Goal: Information Seeking & Learning: Learn about a topic

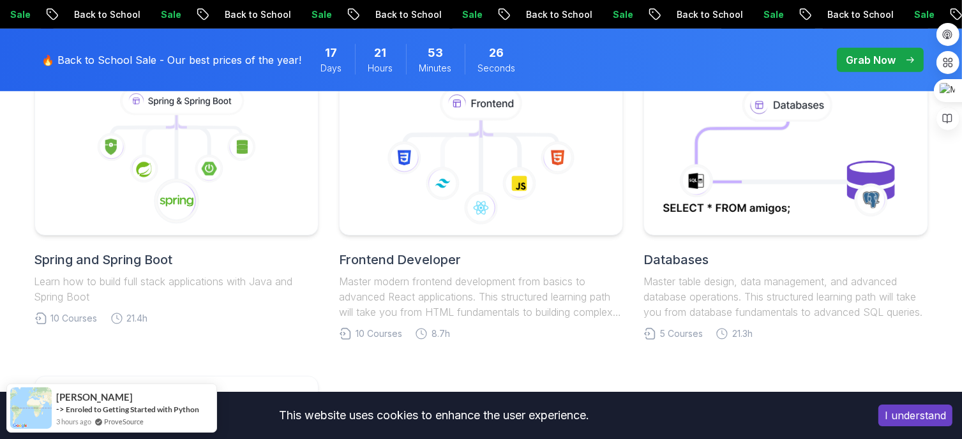
scroll to position [662, 0]
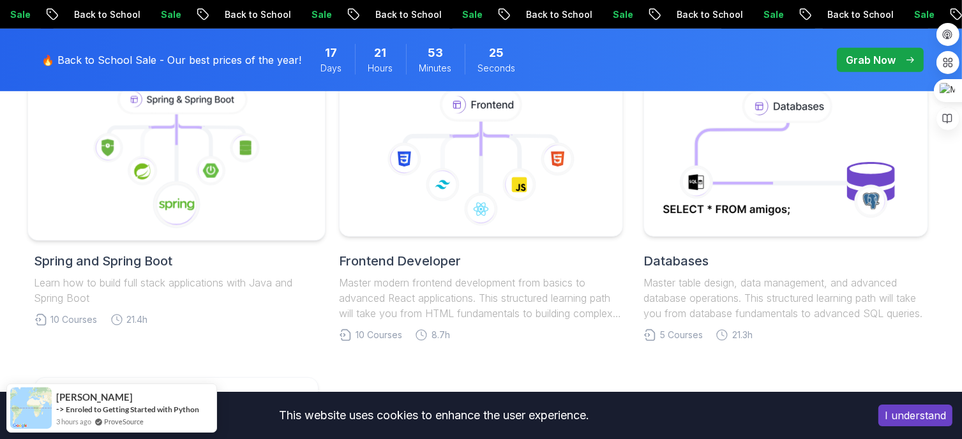
click at [185, 177] on icon at bounding box center [176, 157] width 276 height 145
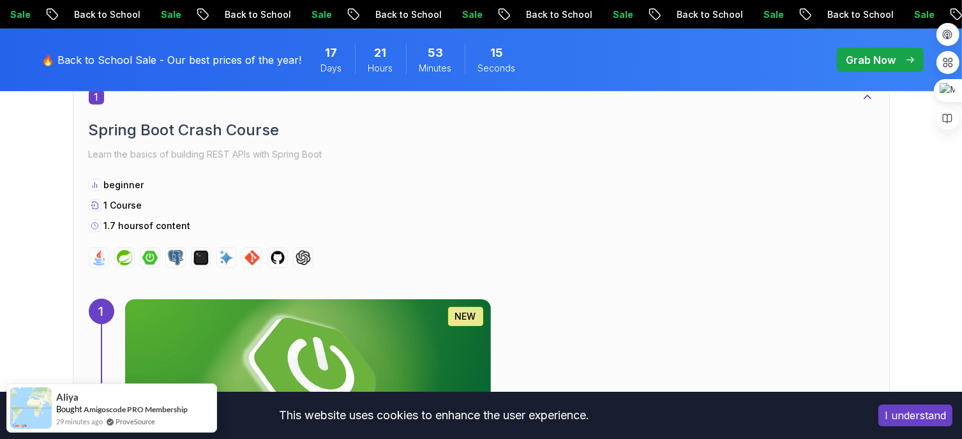
scroll to position [699, 0]
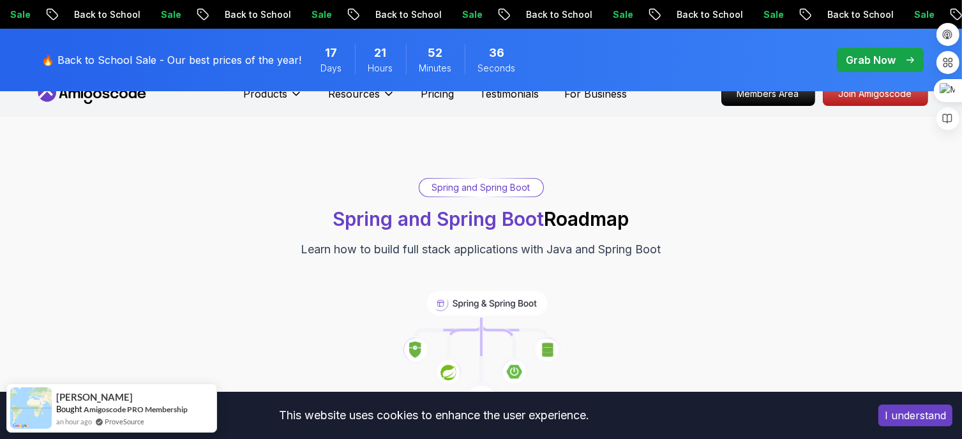
scroll to position [0, 0]
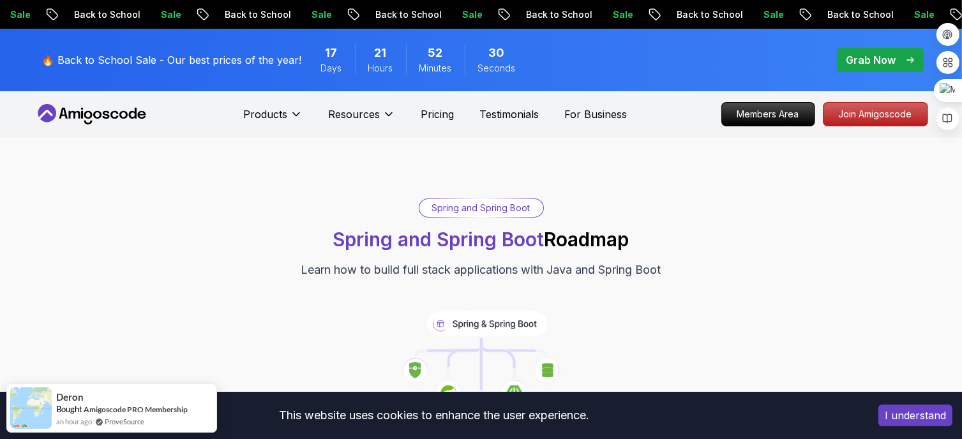
click at [866, 63] on p "Grab Now" at bounding box center [871, 59] width 50 height 15
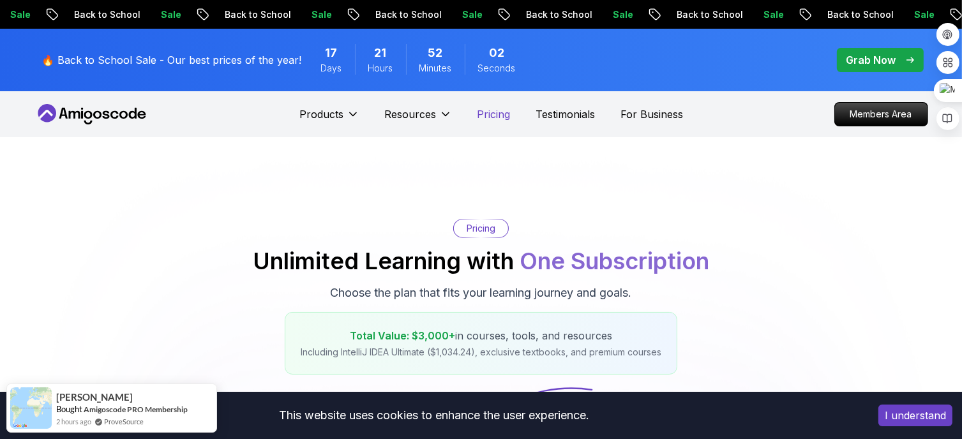
click at [498, 113] on p "Pricing" at bounding box center [493, 114] width 33 height 15
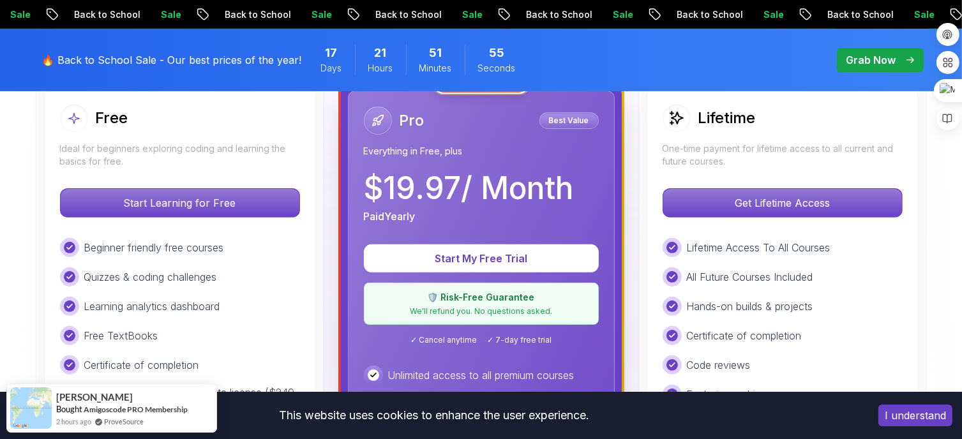
scroll to position [388, 0]
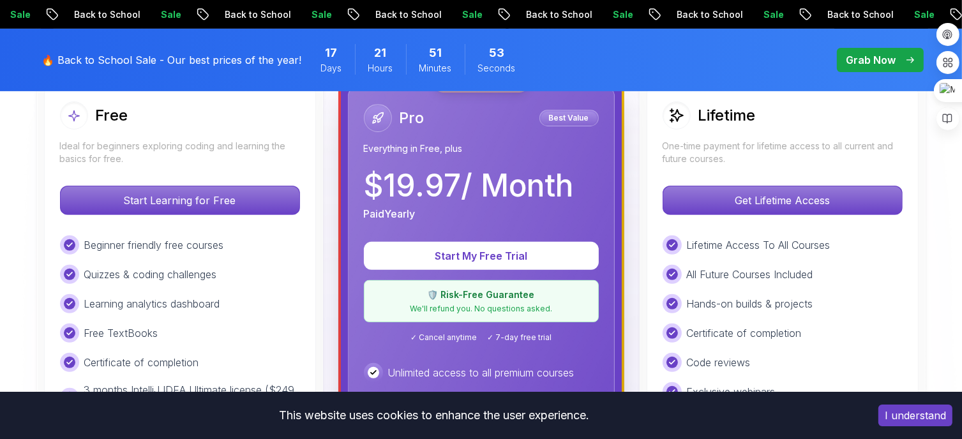
click at [177, 147] on p "Ideal for beginners exploring coding and learning the basics for free." at bounding box center [180, 153] width 240 height 26
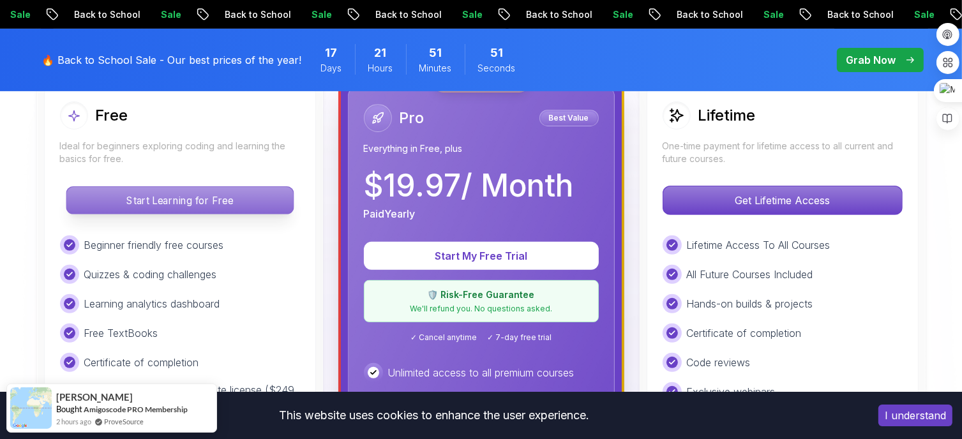
click at [184, 204] on p "Start Learning for Free" at bounding box center [179, 200] width 227 height 27
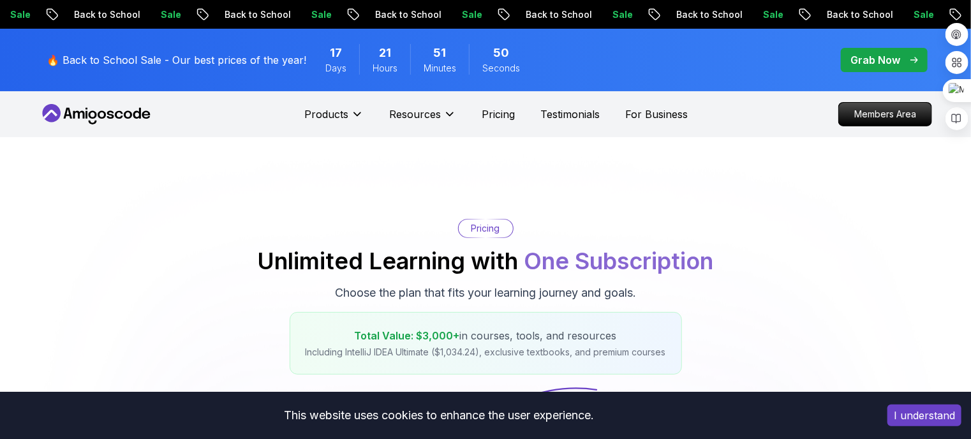
click at [206, 282] on div "Pricing Unlimited Learning with One Subscription Choose the plan that fits your…" at bounding box center [485, 297] width 893 height 156
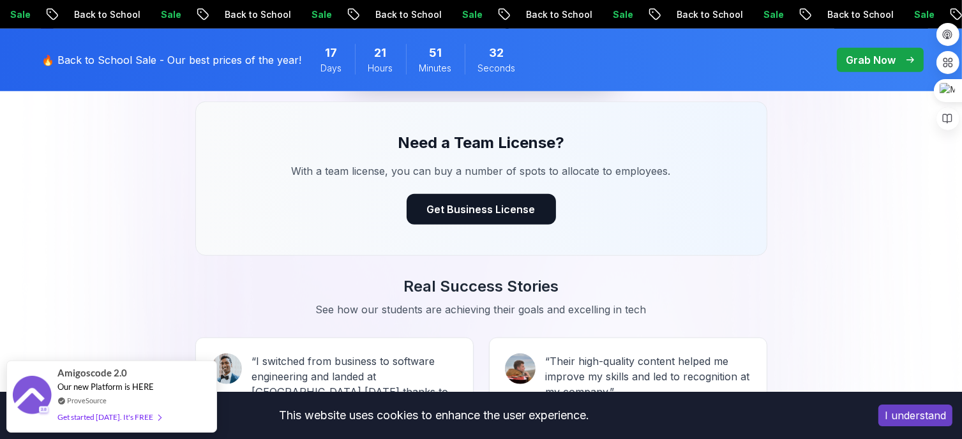
scroll to position [996, 0]
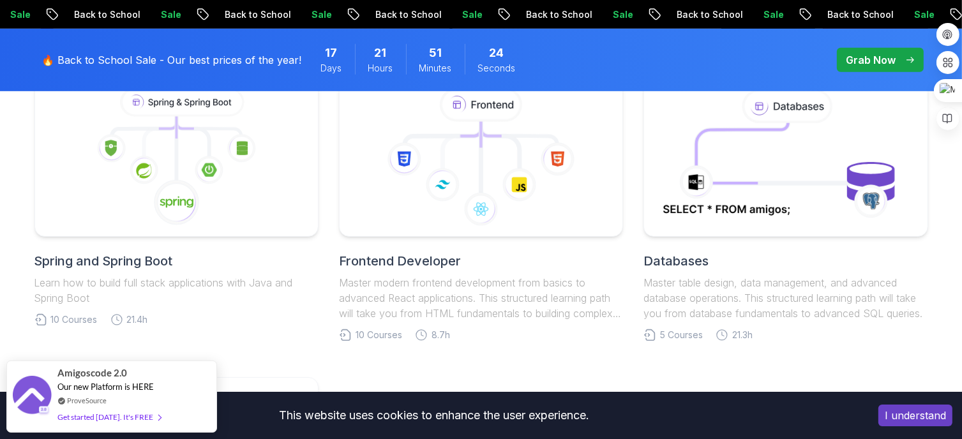
scroll to position [536, 0]
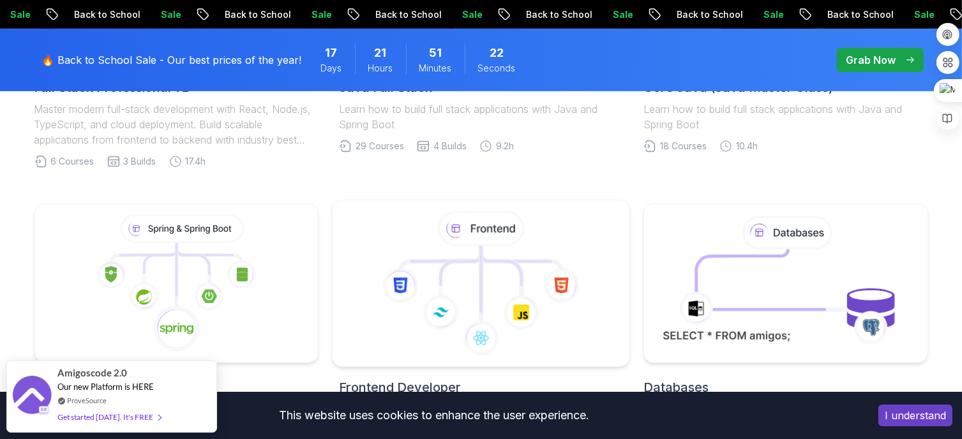
click at [485, 278] on icon at bounding box center [481, 283] width 276 height 145
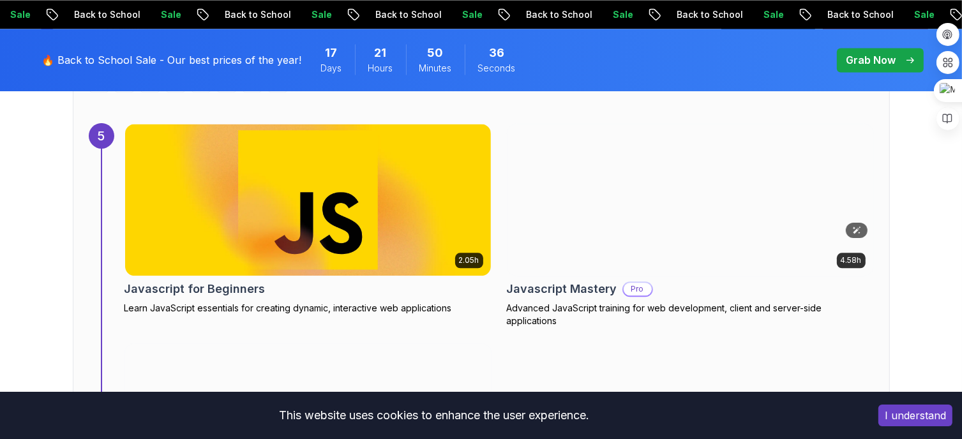
scroll to position [2826, 0]
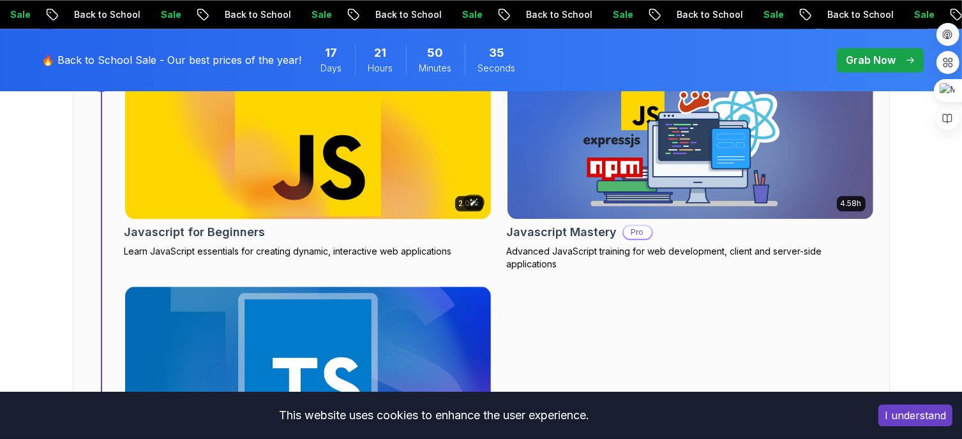
click at [417, 192] on img at bounding box center [308, 143] width 384 height 160
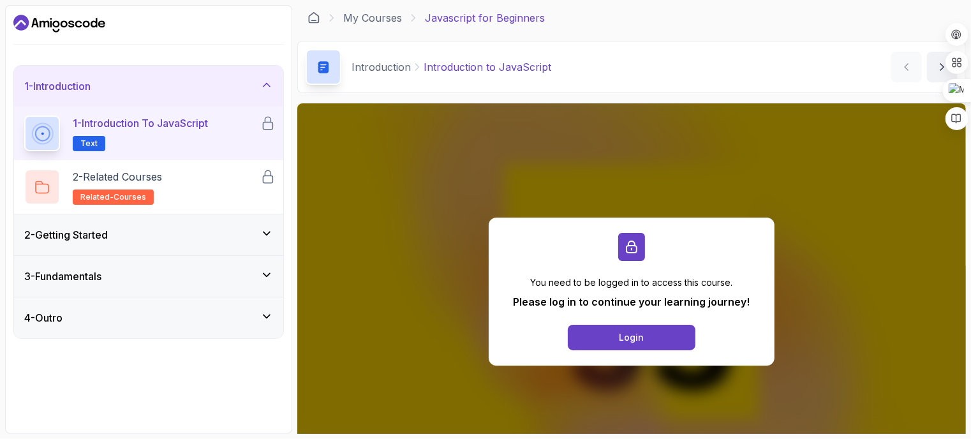
click at [194, 232] on div "2 - Getting Started" at bounding box center [148, 234] width 249 height 15
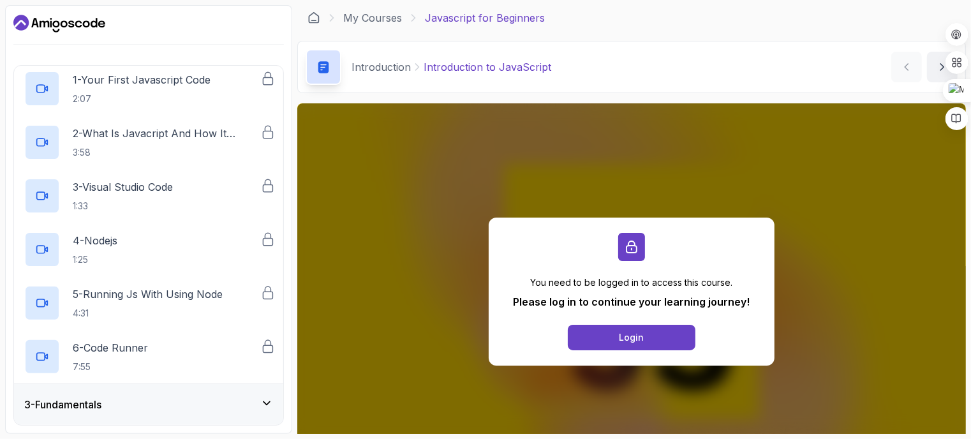
scroll to position [126, 0]
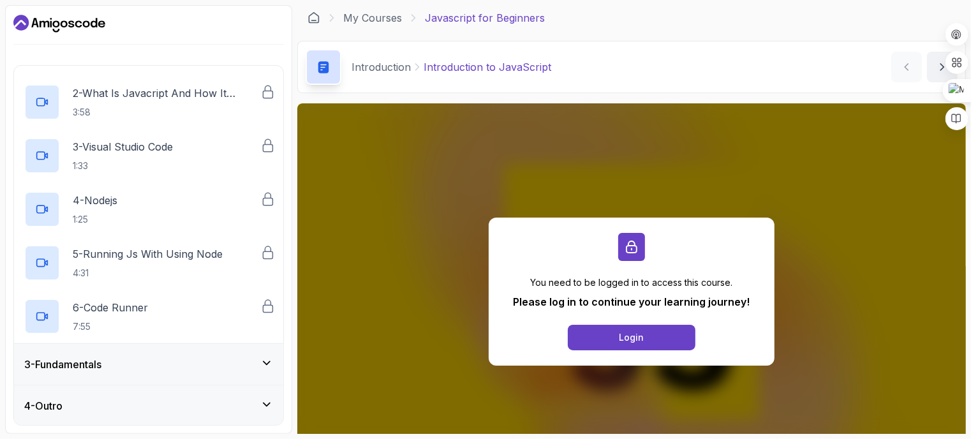
click at [161, 374] on div "3 - Fundamentals" at bounding box center [148, 364] width 269 height 41
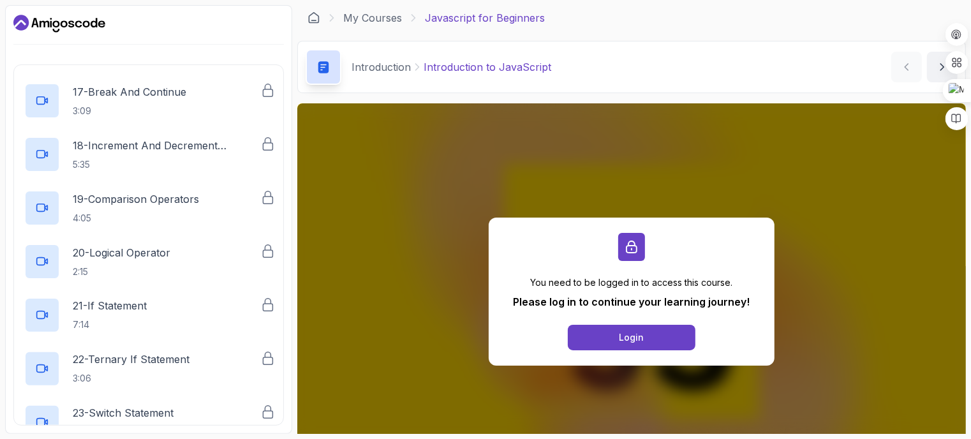
scroll to position [1037, 0]
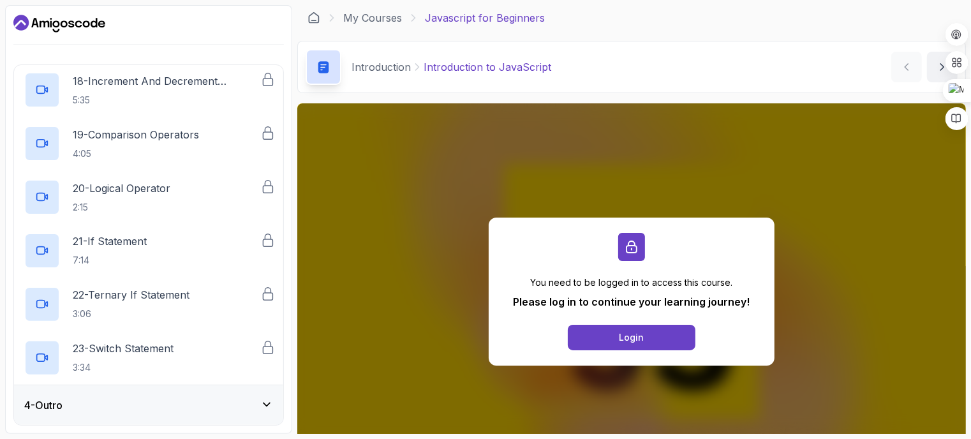
click at [153, 398] on div "4 - Outro" at bounding box center [148, 405] width 249 height 15
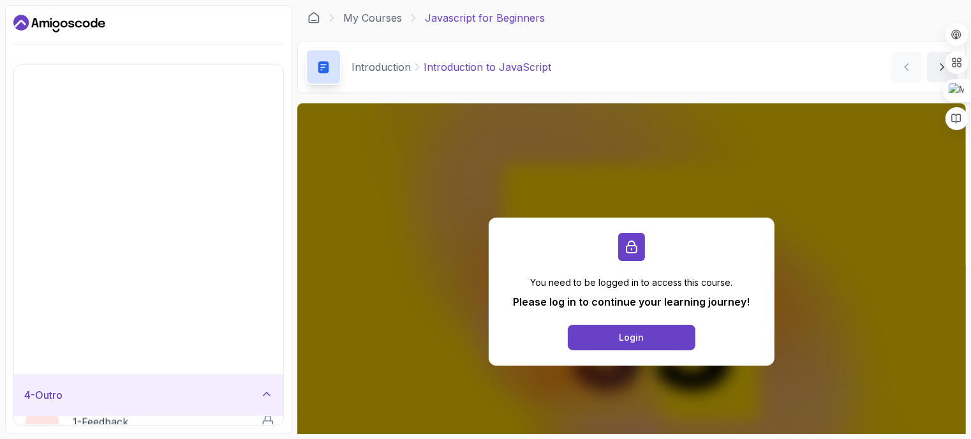
scroll to position [0, 0]
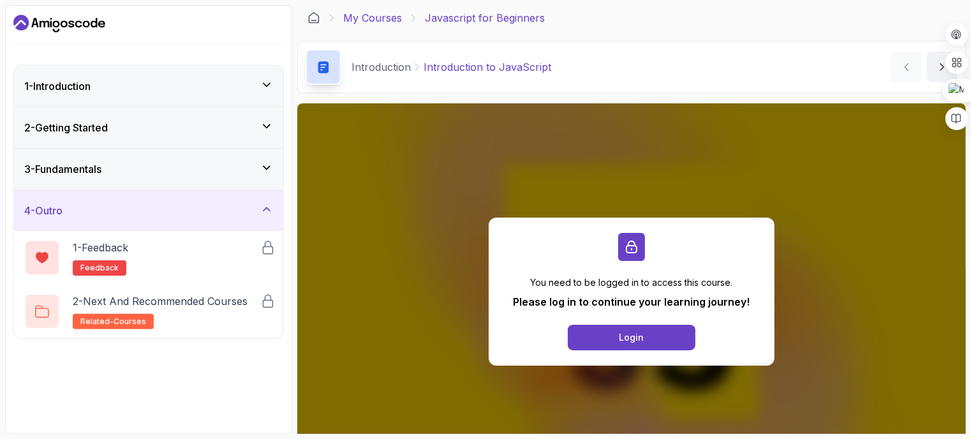
click at [378, 19] on link "My Courses" at bounding box center [372, 17] width 59 height 15
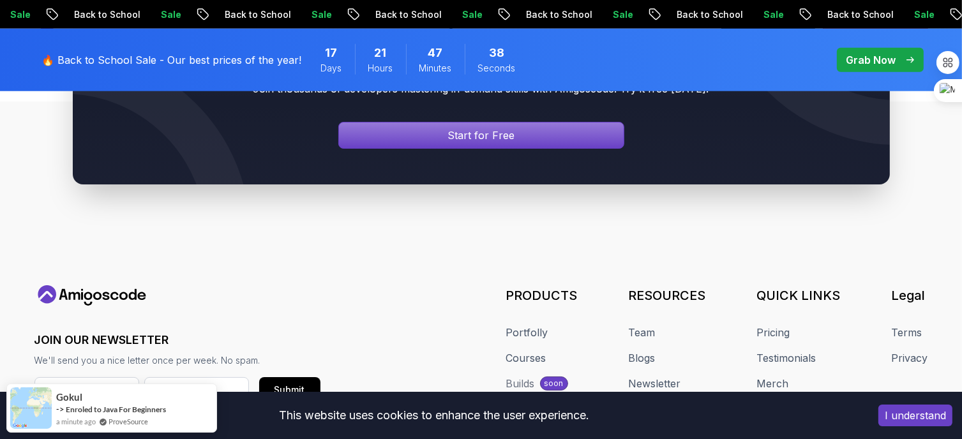
scroll to position [1232, 0]
